Goal: Ask a question: Seek information or help from site administrators or community

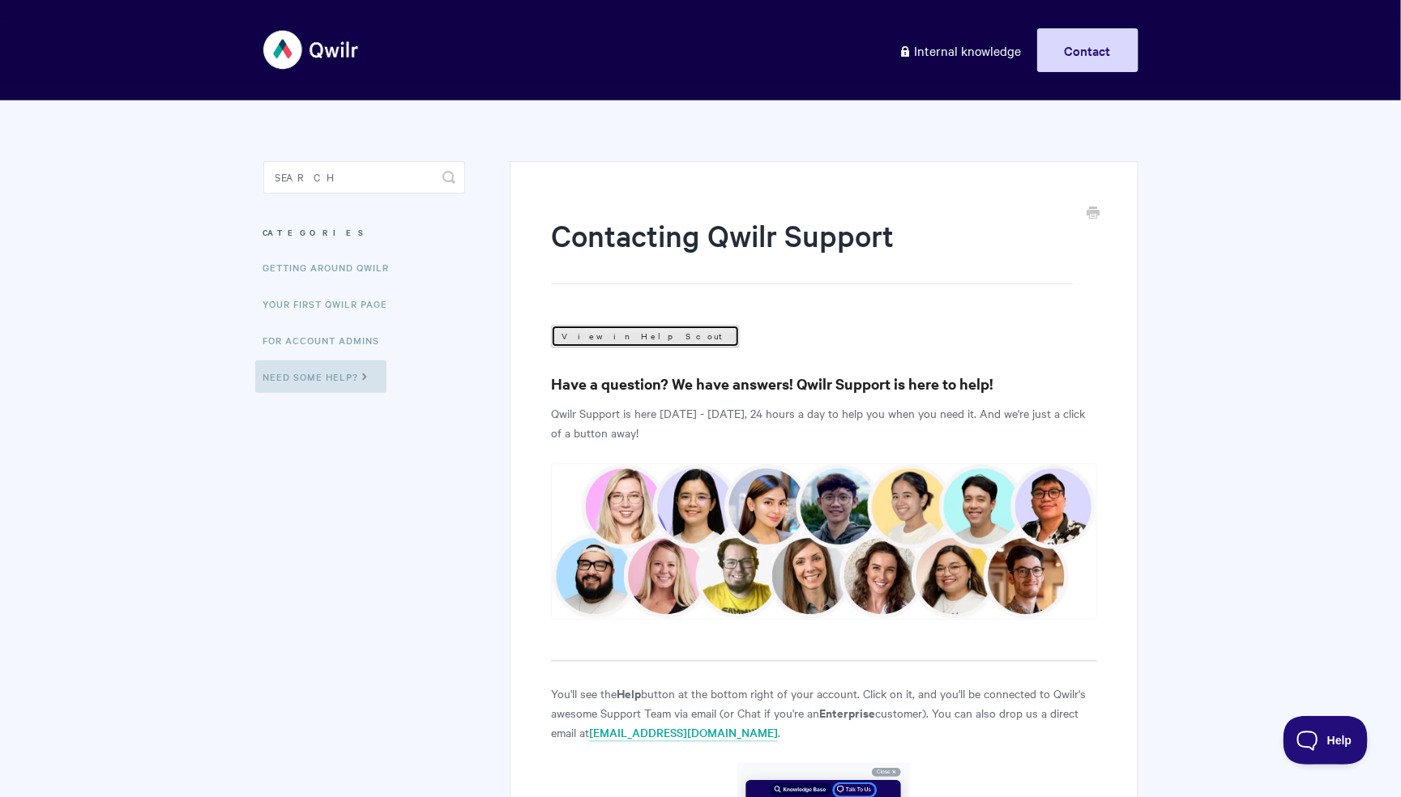
click at [615, 329] on link "View in Help Scout" at bounding box center [645, 336] width 189 height 23
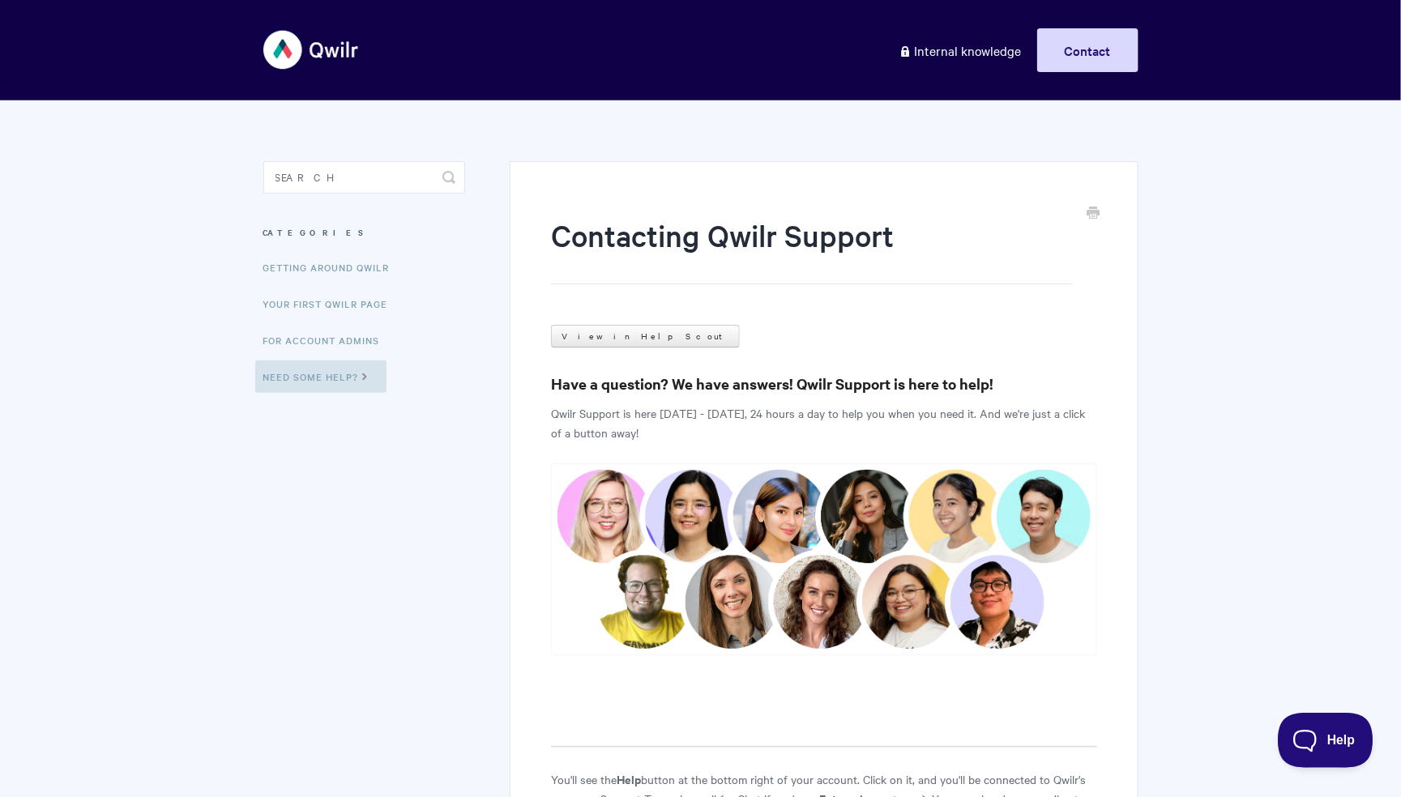
click at [1328, 751] on button "Help" at bounding box center [1319, 737] width 84 height 49
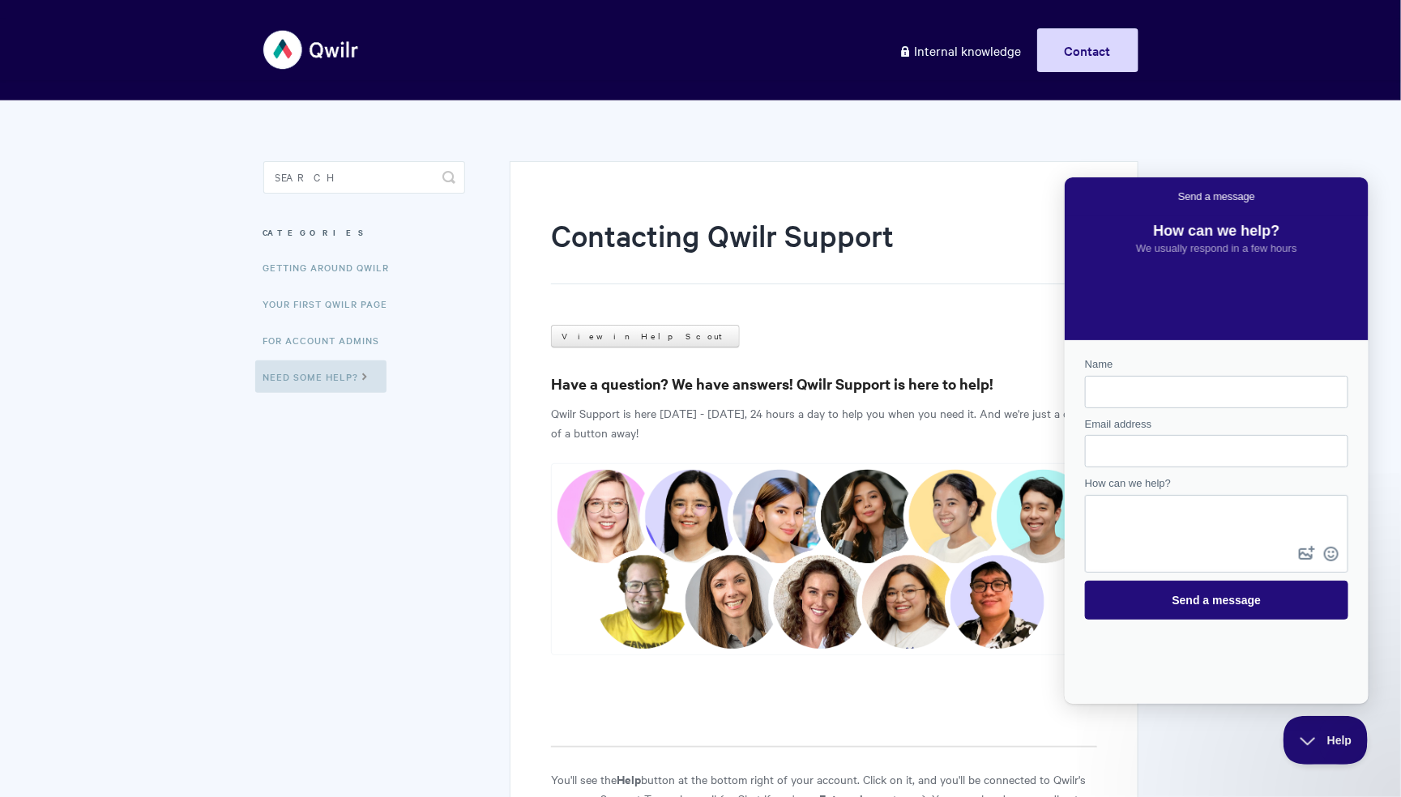
click at [779, 374] on strong "Have a question? We have answers! Qwilr Support is here to help!" at bounding box center [772, 383] width 442 height 20
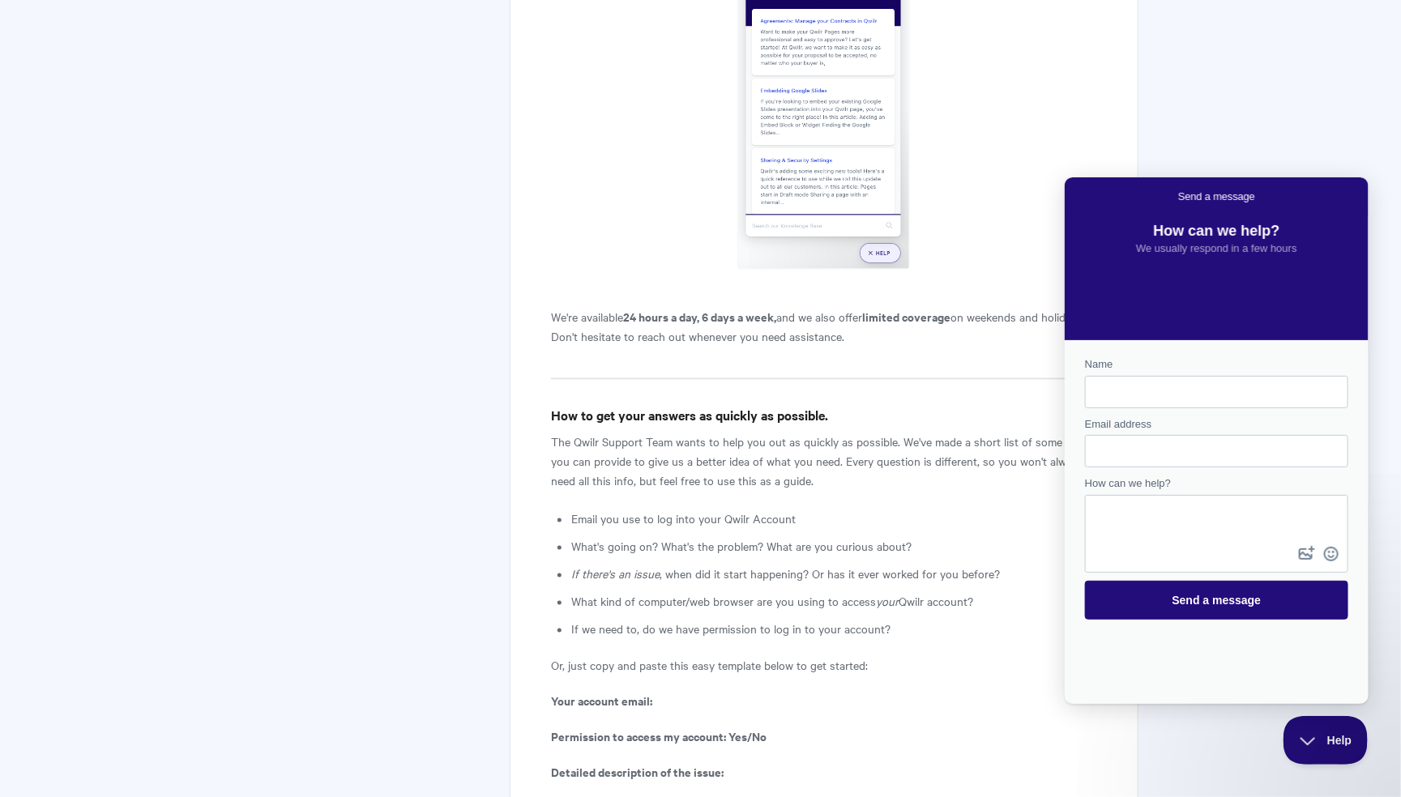
scroll to position [827, 0]
